Goal: Find specific page/section: Find specific page/section

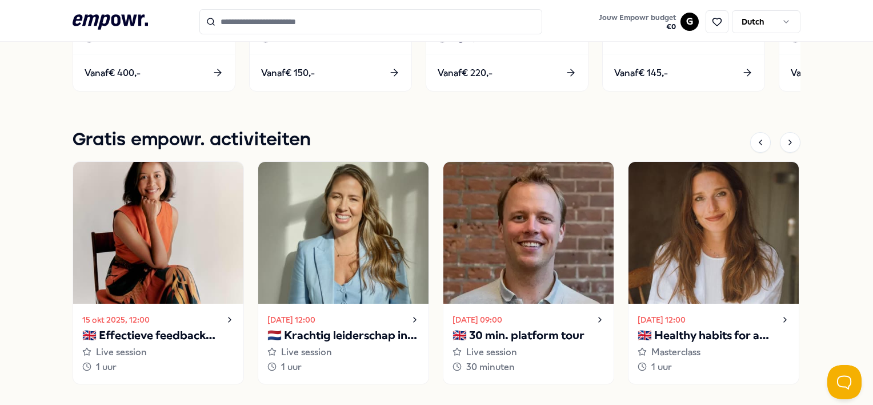
scroll to position [745, 0]
click at [267, 25] on input "Search for products, categories or subcategories" at bounding box center [370, 21] width 343 height 25
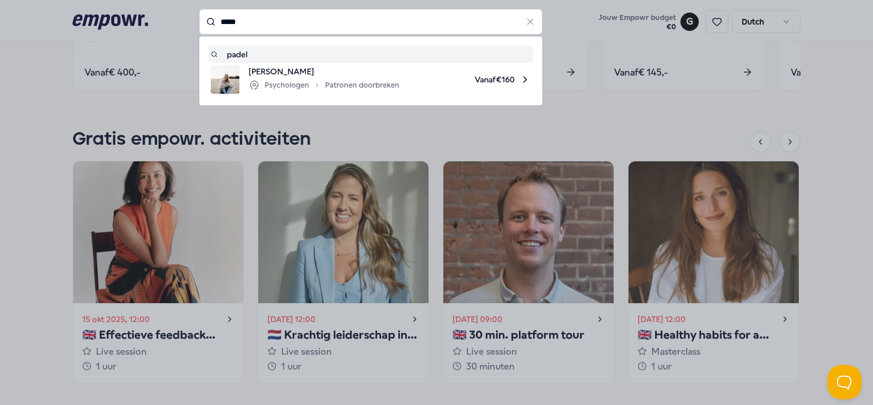
type input "*****"
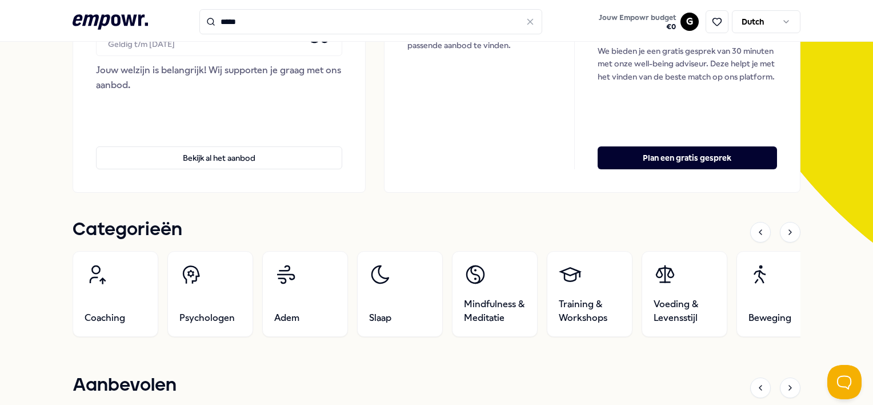
scroll to position [194, 0]
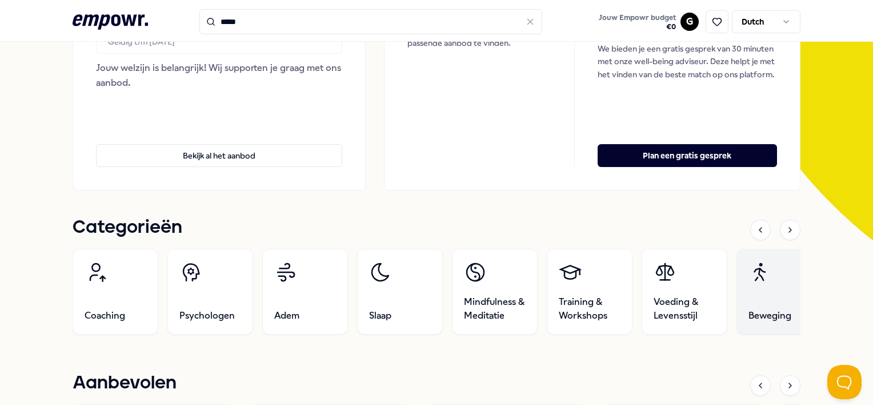
click at [769, 325] on link "Beweging" at bounding box center [780, 292] width 86 height 86
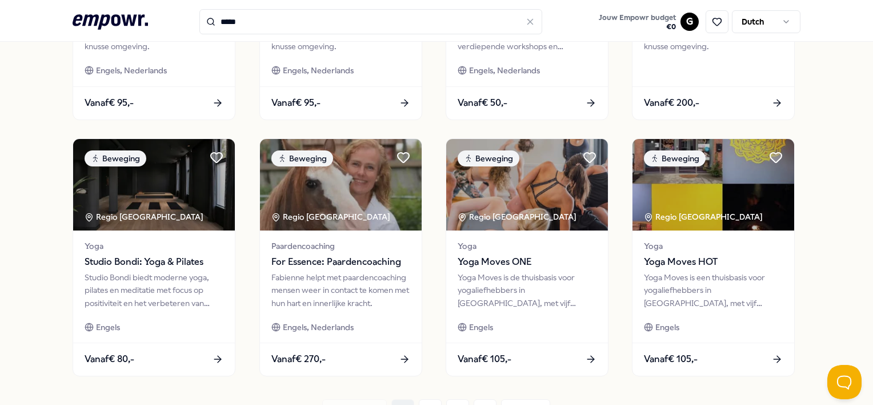
scroll to position [617, 0]
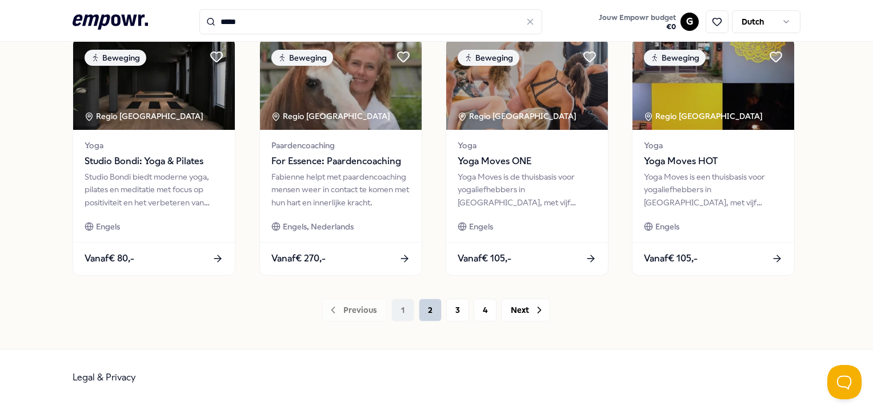
click at [423, 313] on button "2" at bounding box center [430, 309] width 23 height 23
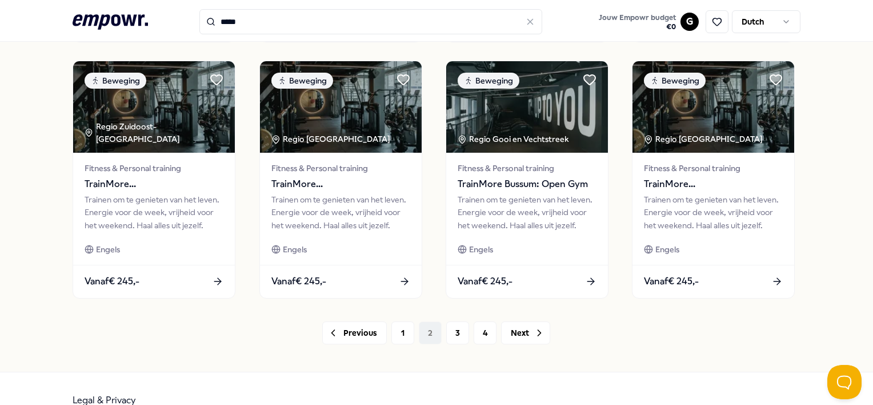
scroll to position [617, 0]
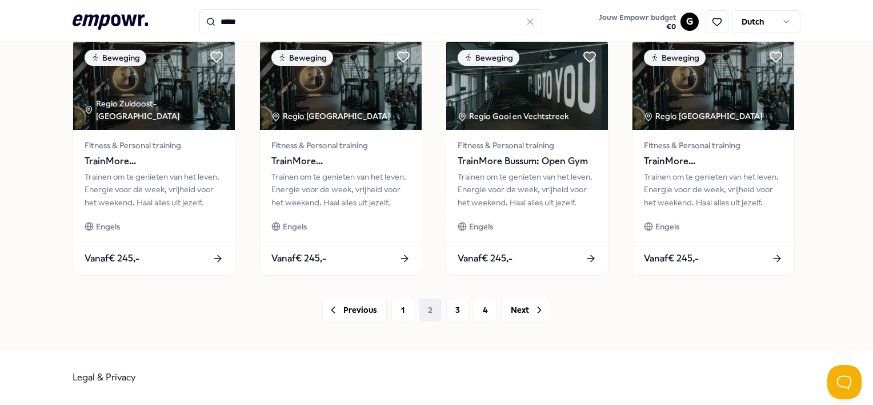
click at [468, 309] on div "Previous 1 2 3 4 Next" at bounding box center [436, 309] width 727 height 23
click at [458, 307] on button "3" at bounding box center [457, 309] width 23 height 23
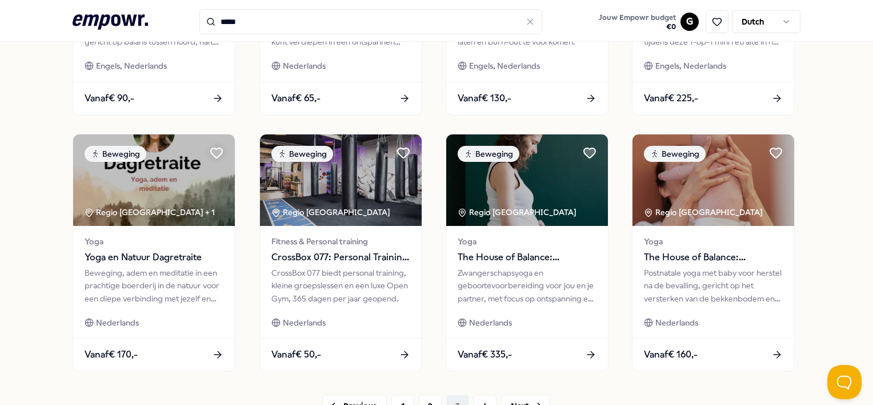
scroll to position [617, 0]
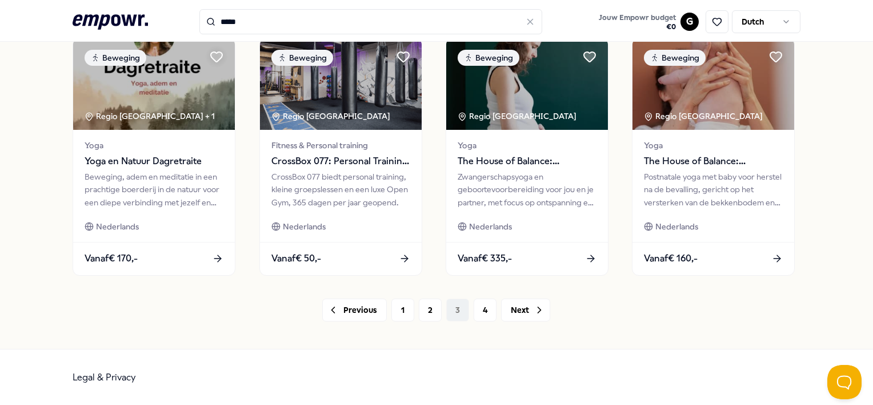
click at [481, 311] on button "4" at bounding box center [485, 309] width 23 height 23
